Goal: Use online tool/utility: Use online tool/utility

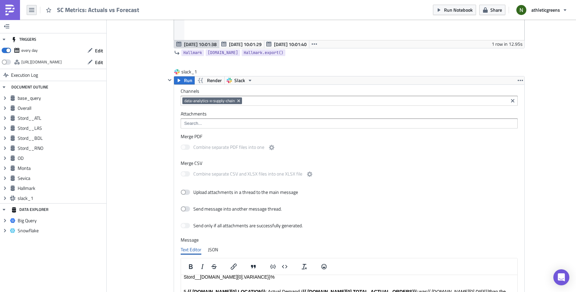
click at [34, 7] on button "button" at bounding box center [32, 10] width 10 height 10
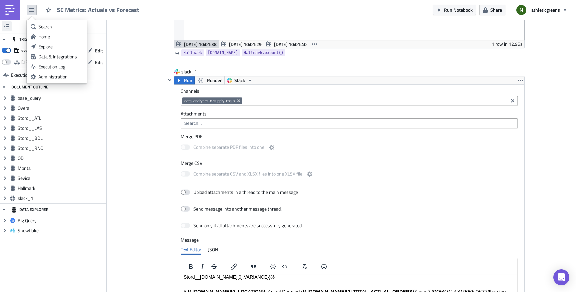
click at [6, 24] on icon "button" at bounding box center [6, 26] width 5 height 5
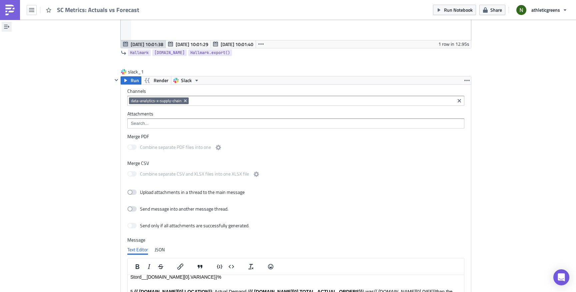
click at [9, 25] on button "button" at bounding box center [7, 27] width 10 height 10
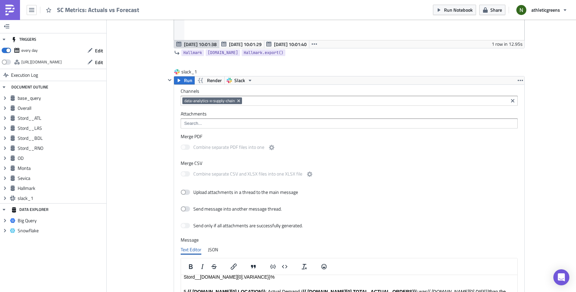
click at [9, 11] on img at bounding box center [10, 10] width 11 height 11
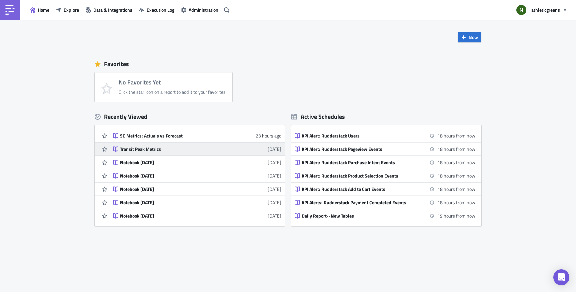
click at [145, 149] on div "Transit Peak Metrics" at bounding box center [178, 149] width 117 height 6
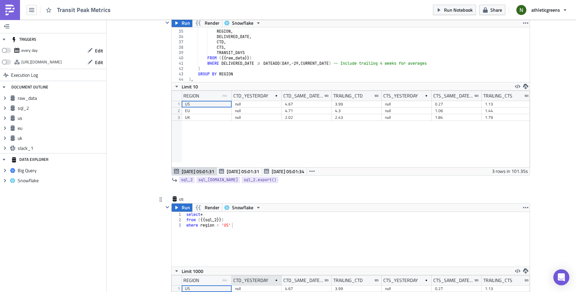
scroll to position [122, 0]
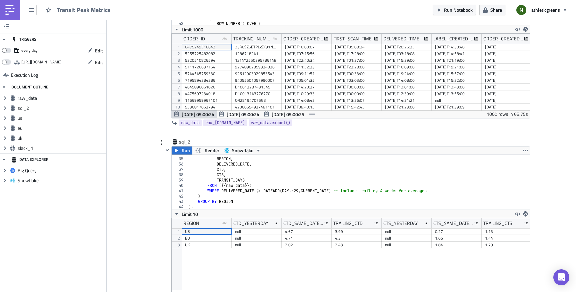
click at [230, 177] on div "SELECT REGION , DELIVERED_DATE , CTD , CTS , TRANSIT_DAYS FROM ( {{ raw_data }}…" at bounding box center [396, 181] width 418 height 60
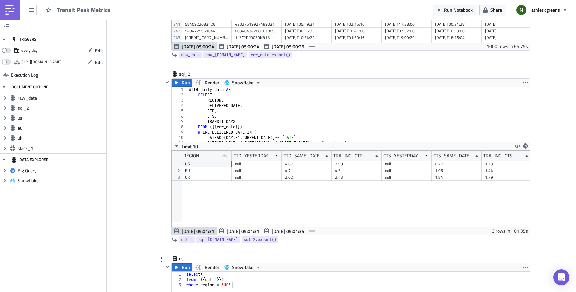
scroll to position [203, 0]
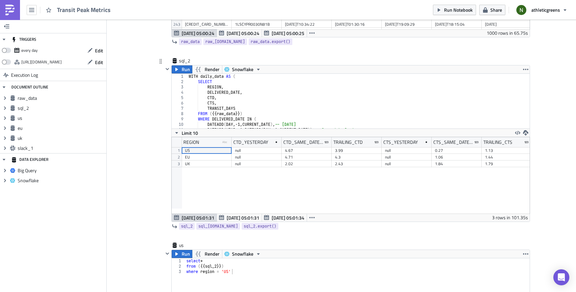
click at [233, 107] on div "WITH daily_data AS ( SELECT REGION , DELIVERED_DATE , CTD , CTS , TRANSIT_DAYS …" at bounding box center [396, 104] width 418 height 60
type textarea "LEFT JOIN trailing_metrics t ON p.REGION = t.REGION"
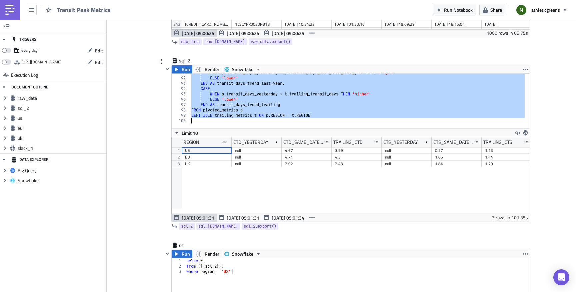
scroll to position [481, 0]
